Goal: Navigation & Orientation: Find specific page/section

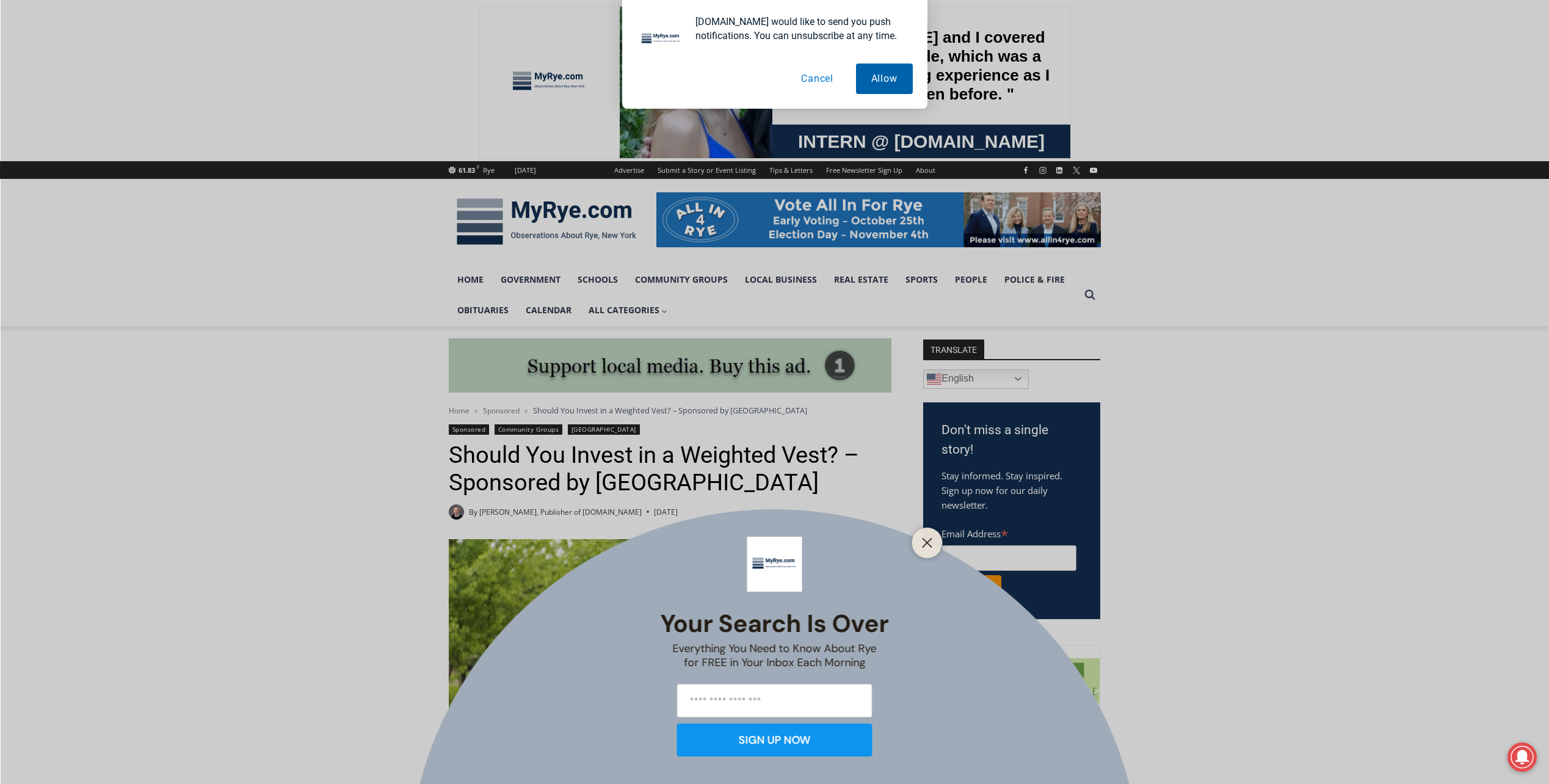
click at [864, 78] on button "Allow" at bounding box center [884, 79] width 57 height 31
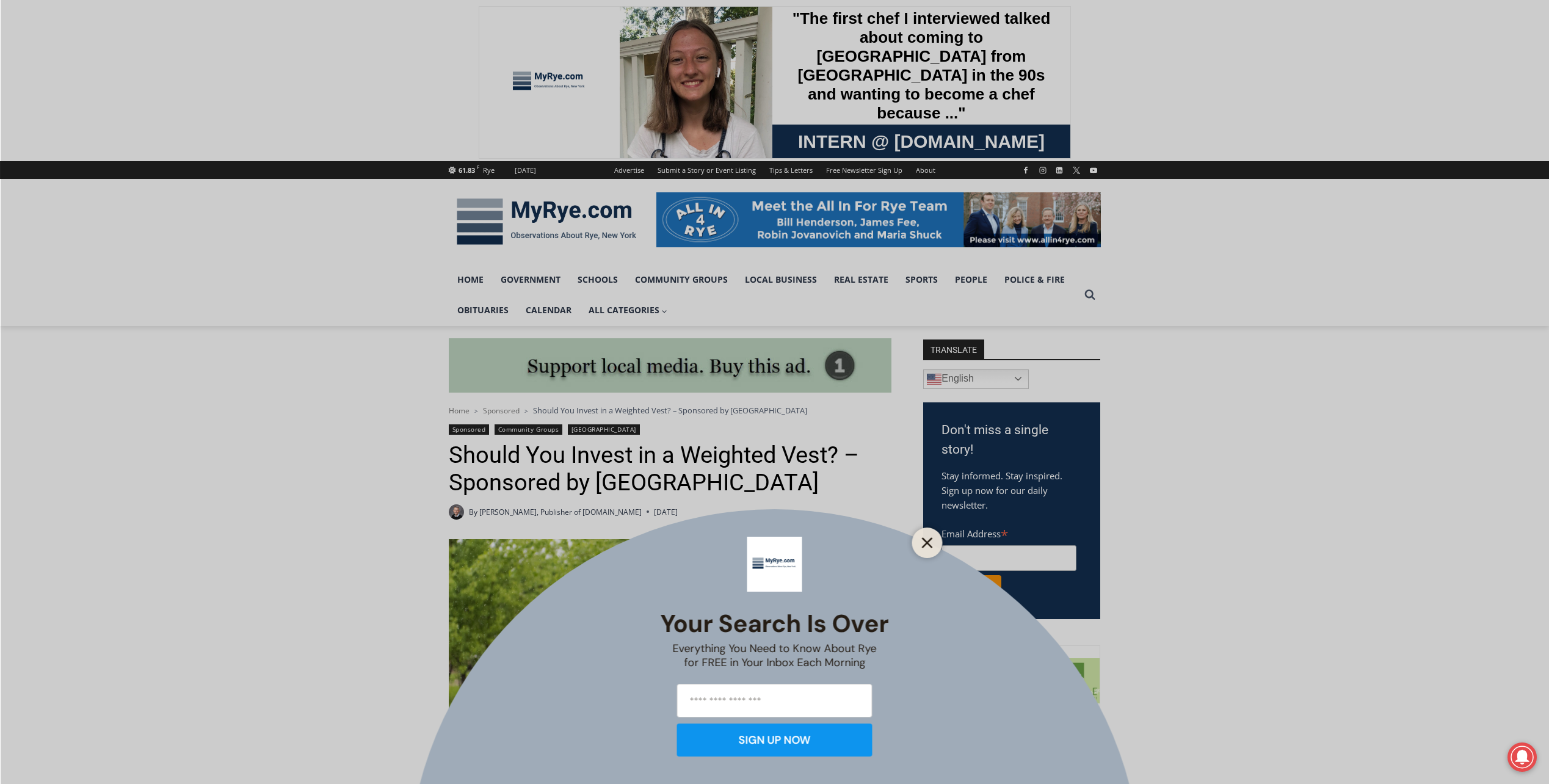
click at [925, 544] on icon "Close" at bounding box center [927, 542] width 11 height 11
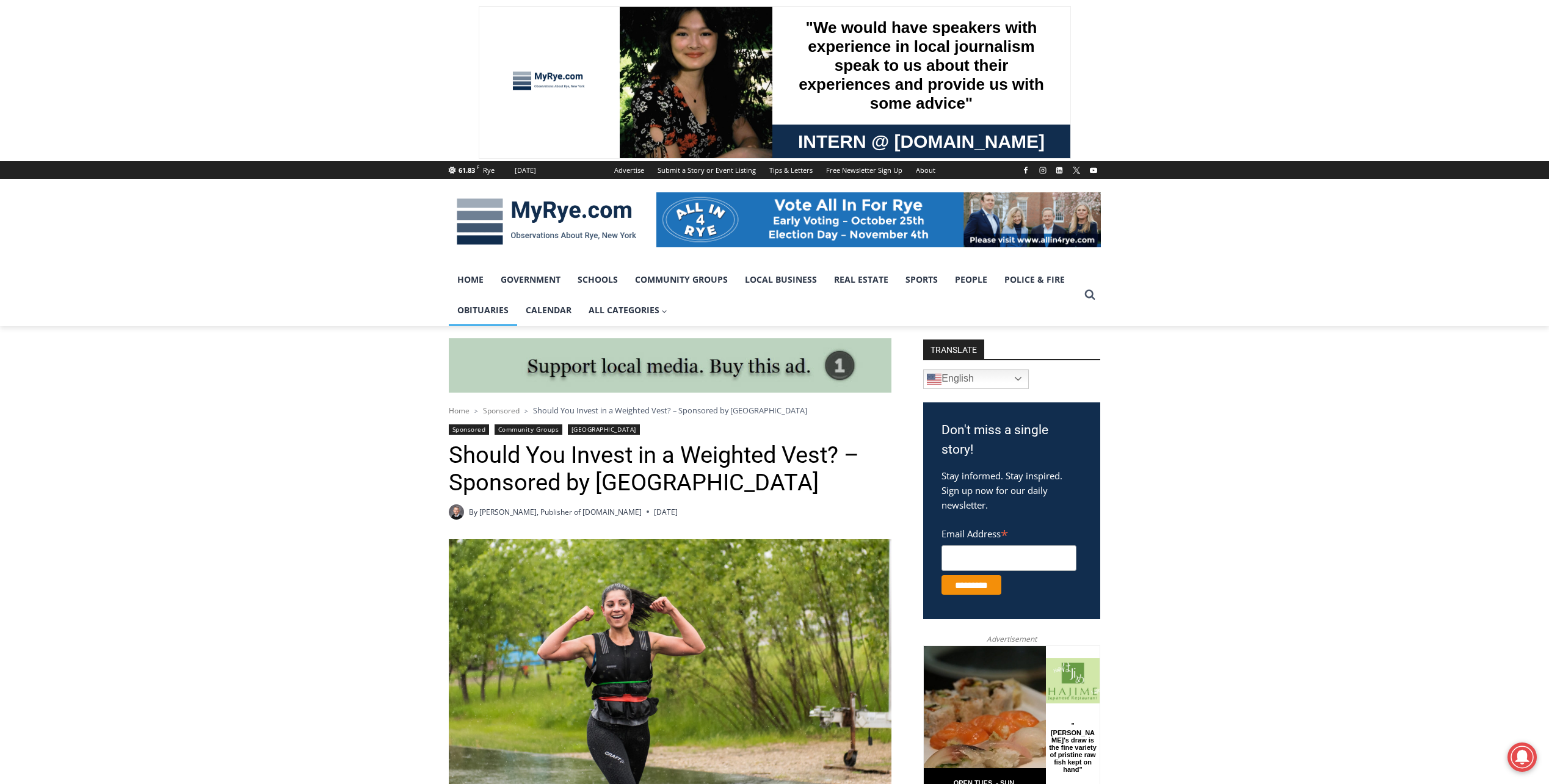
click at [494, 308] on link "Obituaries" at bounding box center [483, 310] width 68 height 31
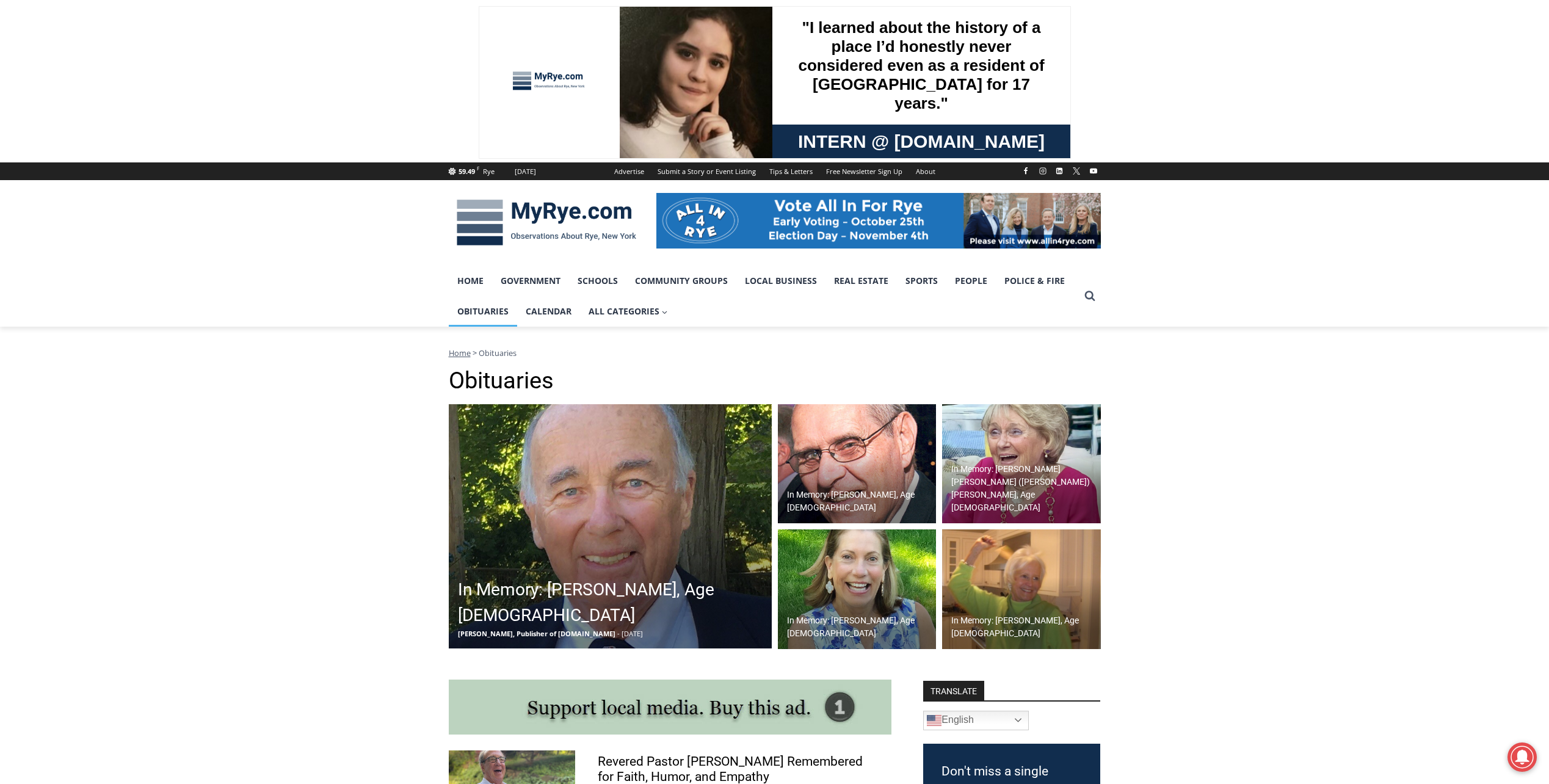
click at [654, 500] on img at bounding box center [611, 526] width 323 height 244
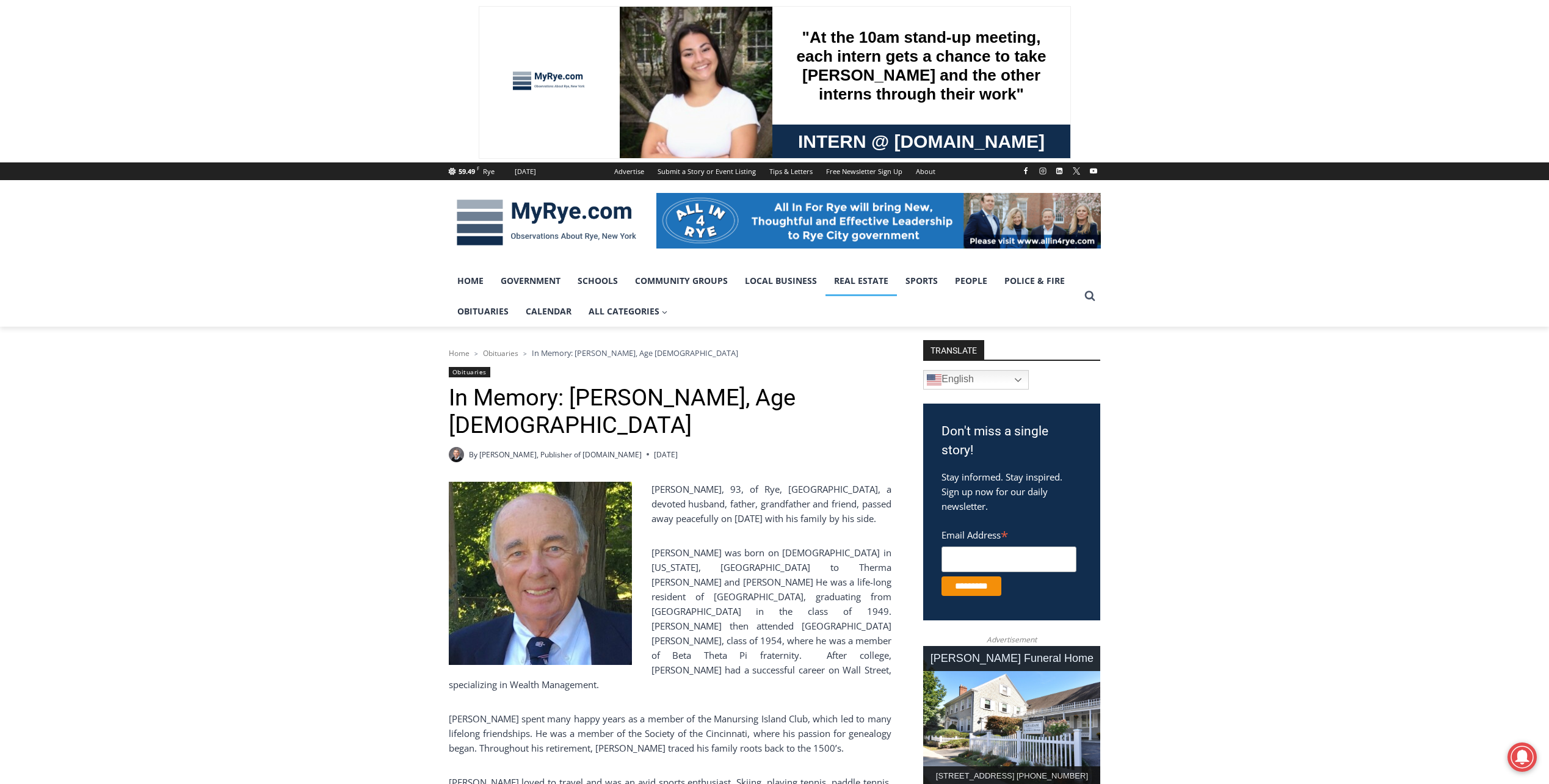
click at [844, 289] on link "Real Estate" at bounding box center [862, 280] width 72 height 31
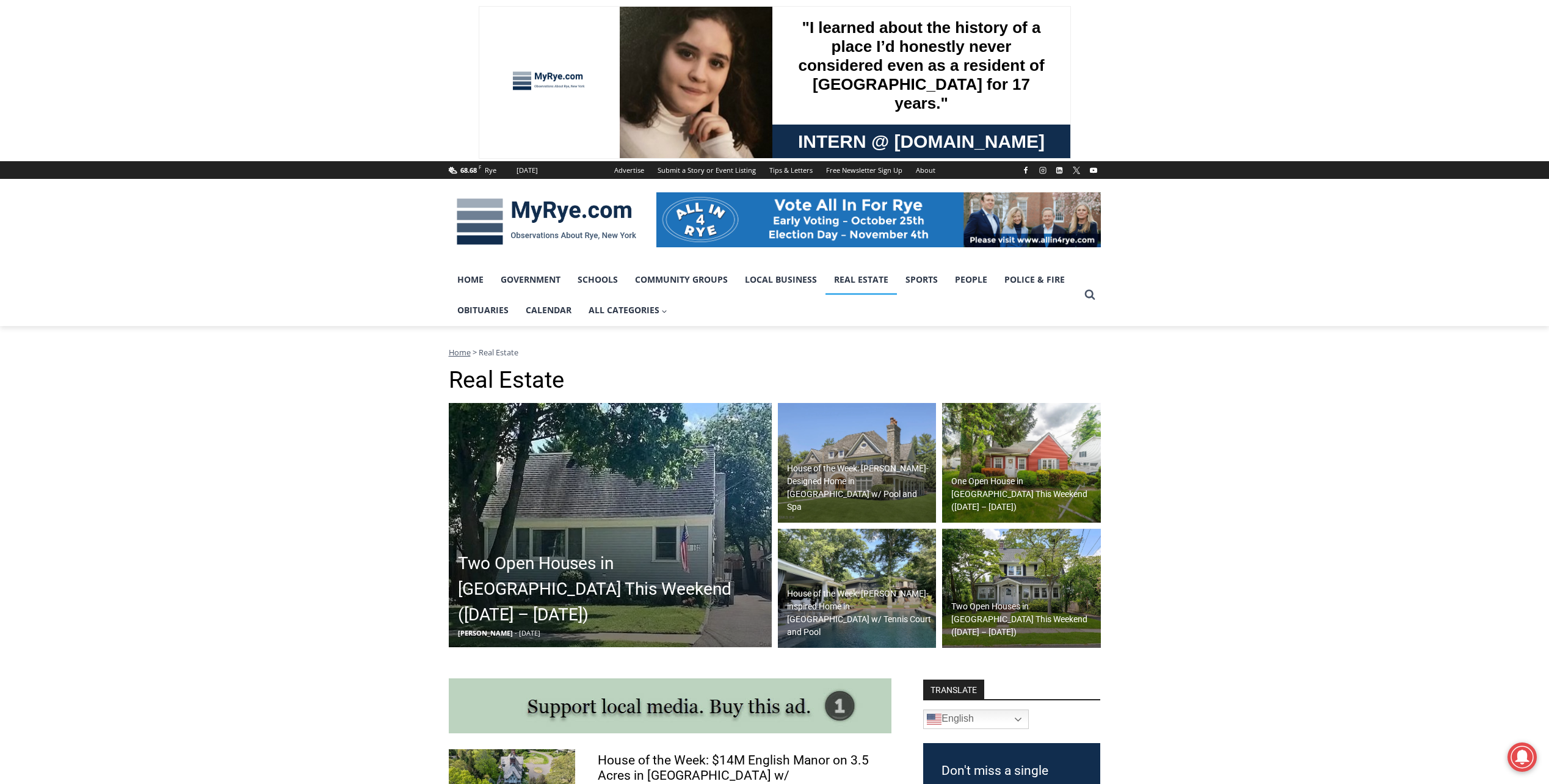
click at [753, 496] on img at bounding box center [611, 525] width 323 height 244
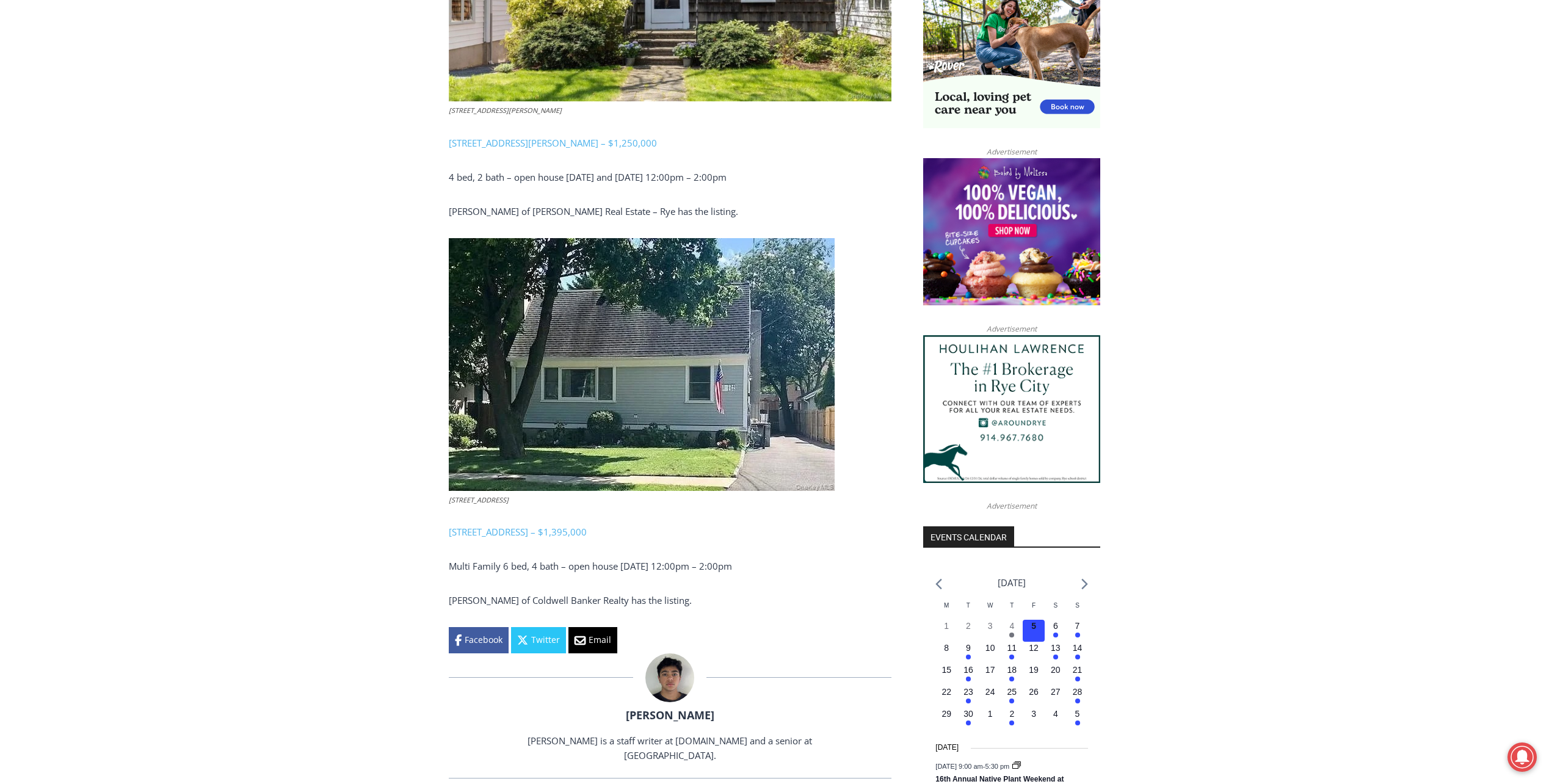
scroll to position [876, 0]
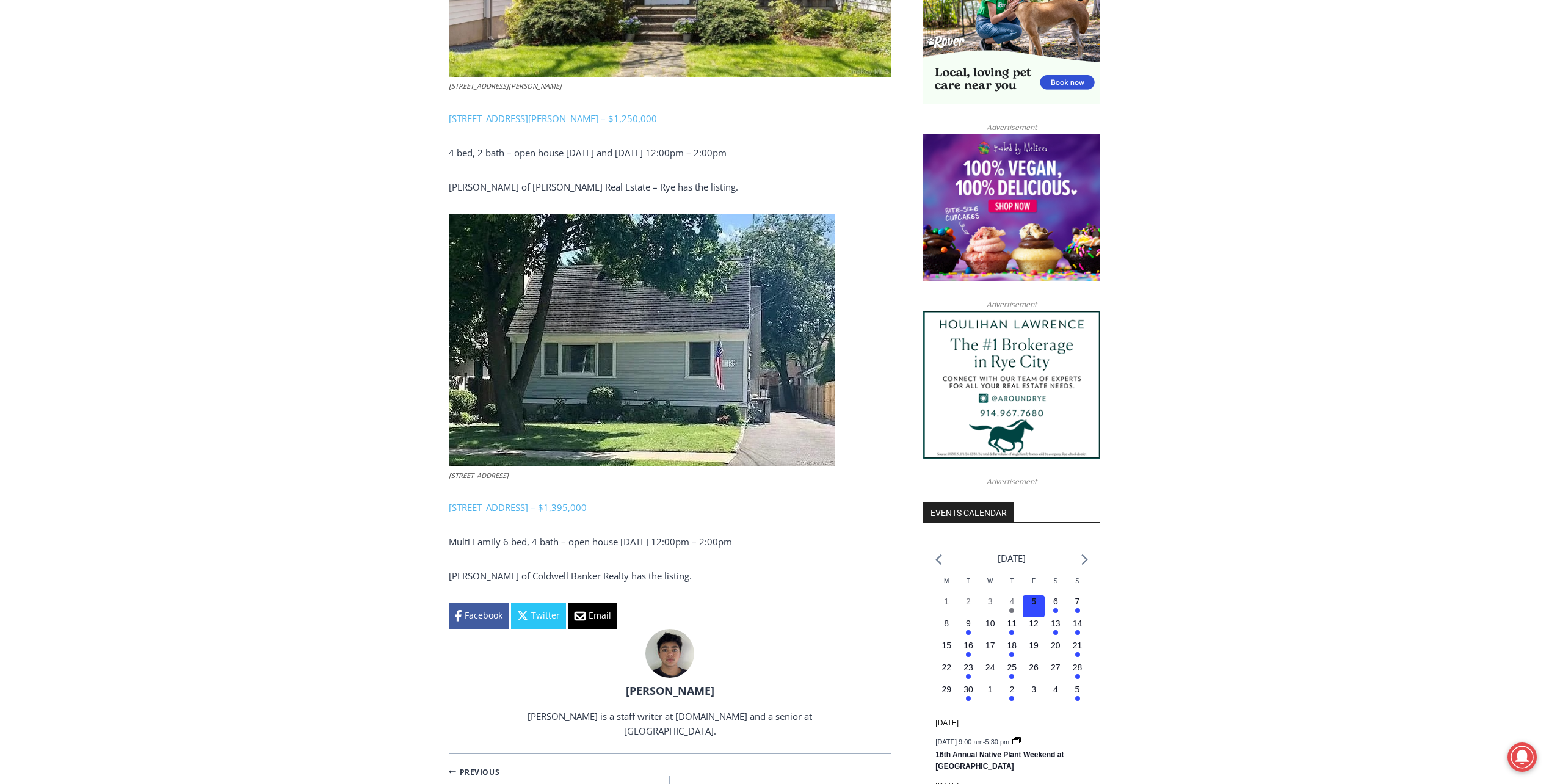
click at [749, 409] on img at bounding box center [642, 340] width 386 height 252
click at [534, 507] on link "[STREET_ADDRESS] – $1,395,000" at bounding box center [518, 507] width 138 height 12
